Goal: Task Accomplishment & Management: Use online tool/utility

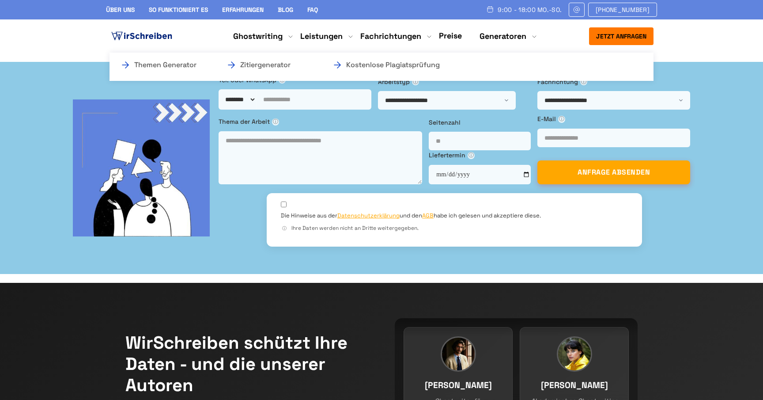
click at [503, 36] on li "Generatoren Themen Generator Zitiergenerator Kostenlose Plagiatsprüfung" at bounding box center [503, 36] width 47 height 11
click at [391, 68] on link "Kostenlose Plagiatsprüfung" at bounding box center [376, 65] width 88 height 11
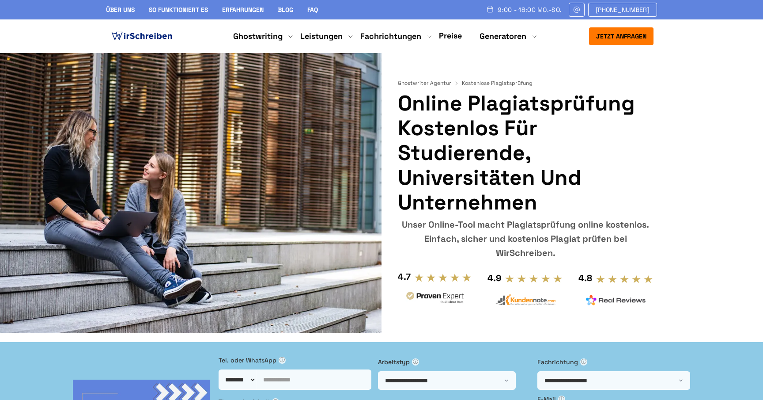
click at [635, 93] on h1 "Online Plagiatsprüfung kostenlos für Studierende, Universitäten und Unternehmen" at bounding box center [526, 153] width 256 height 124
